Goal: Task Accomplishment & Management: Complete application form

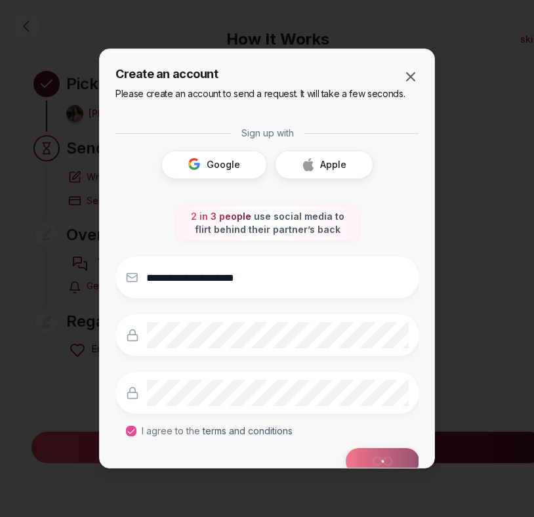
scroll to position [83, 0]
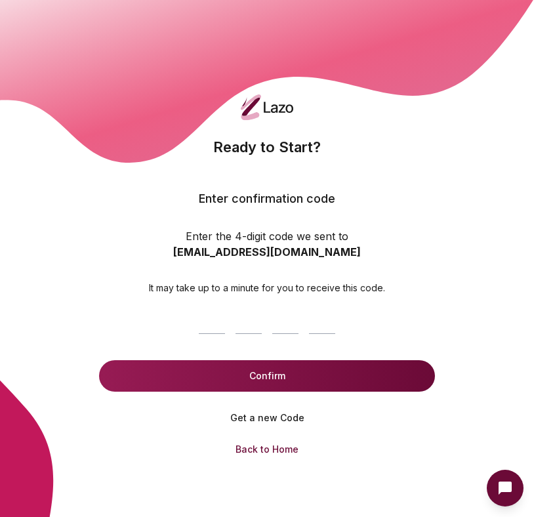
click at [263, 216] on div "Ready to Start? Enter confirmation code Enter the 4-digit code we sent to lostc…" at bounding box center [267, 215] width 236 height 158
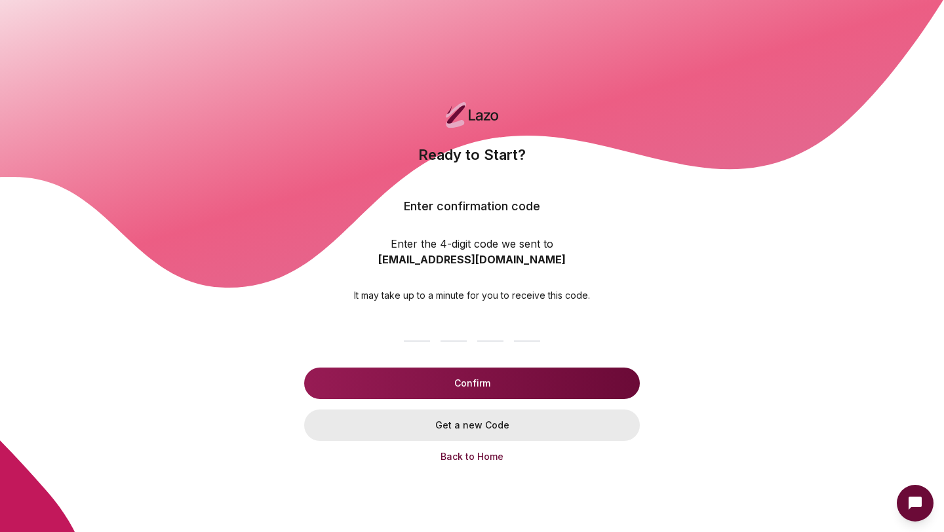
click at [473, 418] on button "Get a new Code" at bounding box center [472, 425] width 336 height 31
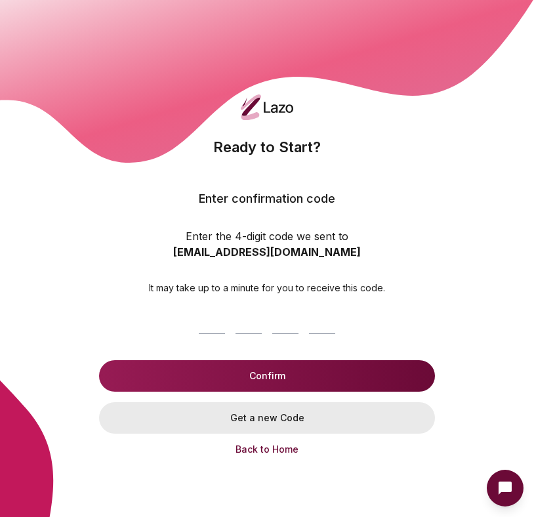
click at [279, 411] on button "Get a new Code" at bounding box center [267, 417] width 336 height 31
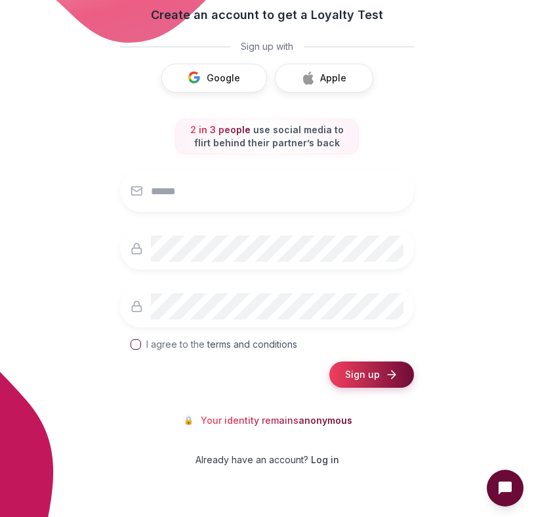
scroll to position [130, 0]
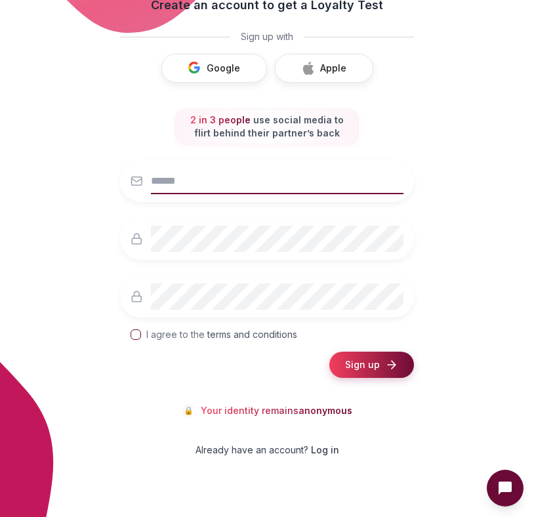
click at [231, 193] on input "email" at bounding box center [277, 181] width 252 height 26
type input "**********"
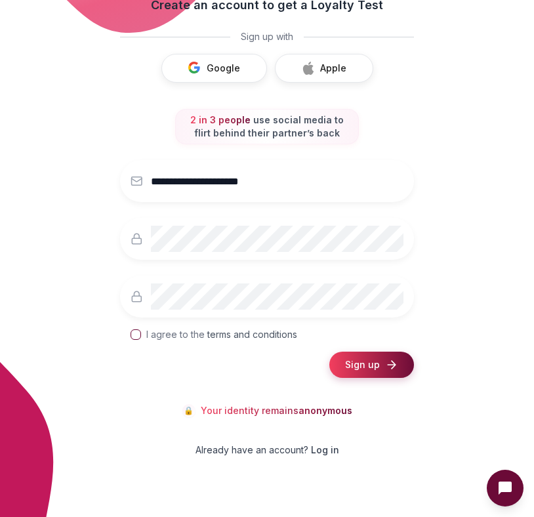
click at [139, 335] on button "I agree to the terms and conditions" at bounding box center [135, 334] width 10 height 10
click at [379, 372] on button "Sign up" at bounding box center [371, 364] width 85 height 26
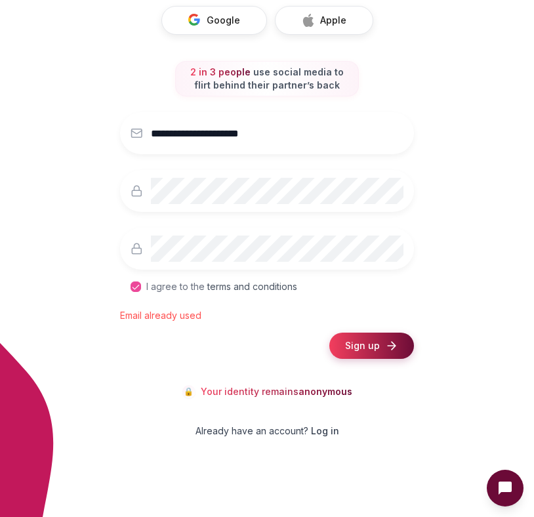
scroll to position [178, 0]
click at [317, 427] on span "Log in" at bounding box center [325, 430] width 28 height 13
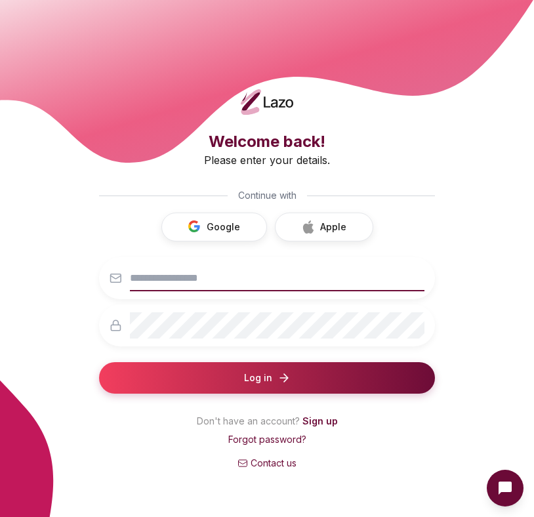
click at [182, 279] on input "email" at bounding box center [277, 278] width 294 height 26
type input "**********"
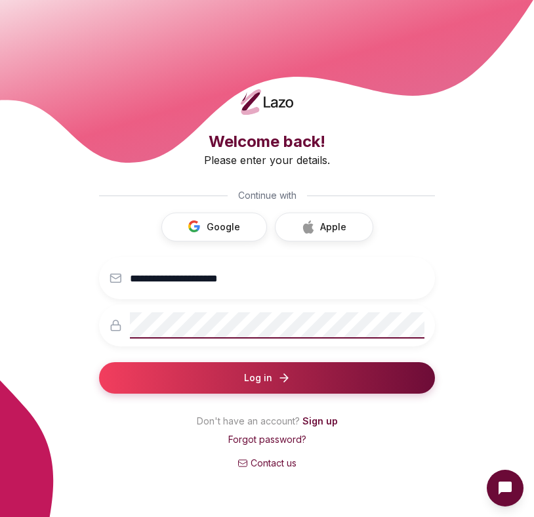
click at [99, 362] on button "Log in" at bounding box center [267, 377] width 336 height 31
